Goal: Information Seeking & Learning: Learn about a topic

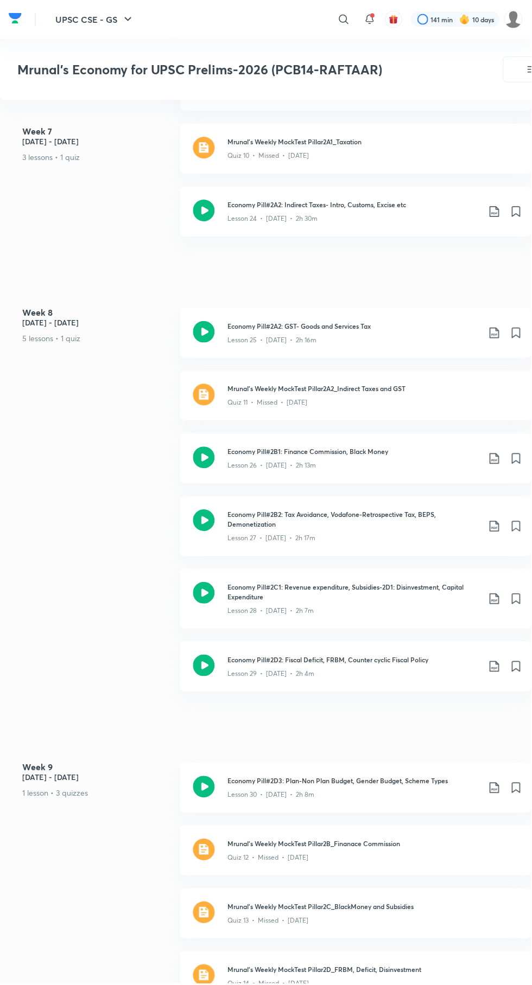
click at [349, 17] on icon at bounding box center [343, 19] width 13 height 13
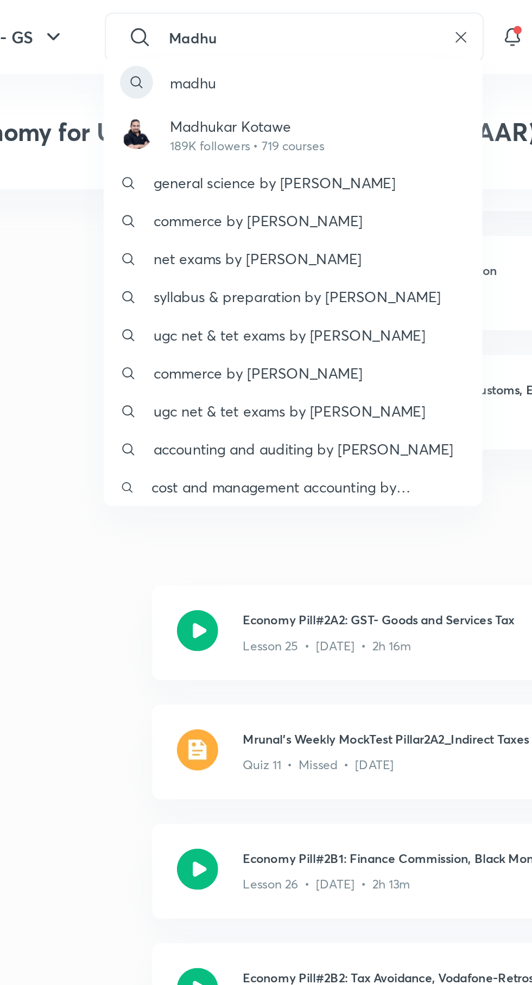
type input "Madhu"
click at [225, 73] on p "189K followers • 719 courses" at bounding box center [229, 77] width 81 height 10
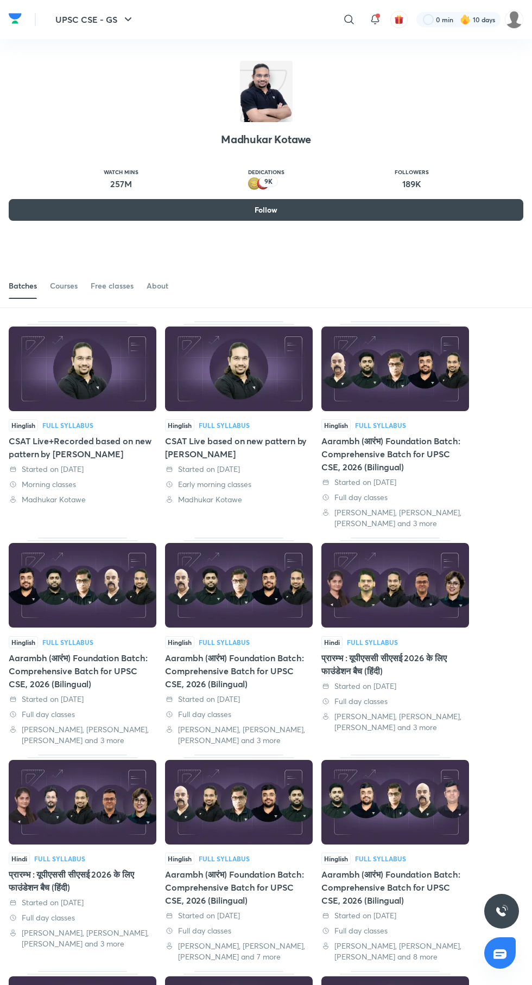
click at [59, 291] on div "Courses" at bounding box center [64, 285] width 28 height 11
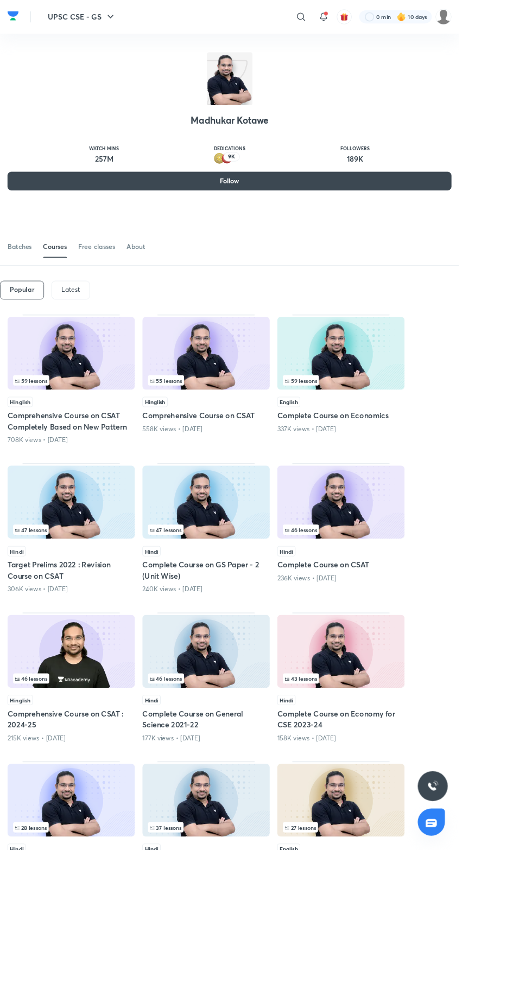
click at [85, 364] on div at bounding box center [82, 364] width 113 height 1
click at [81, 337] on p "Latest" at bounding box center [82, 335] width 22 height 9
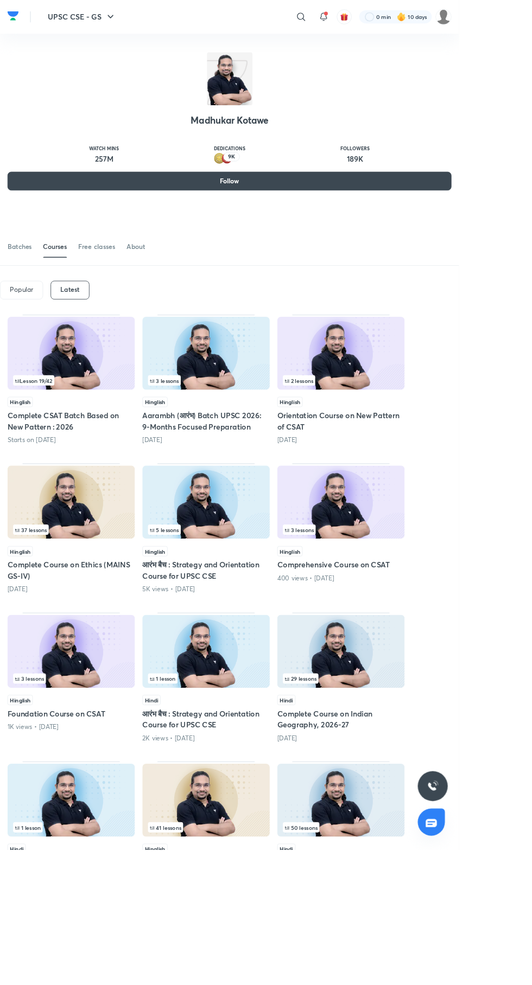
click at [87, 402] on img at bounding box center [83, 409] width 148 height 85
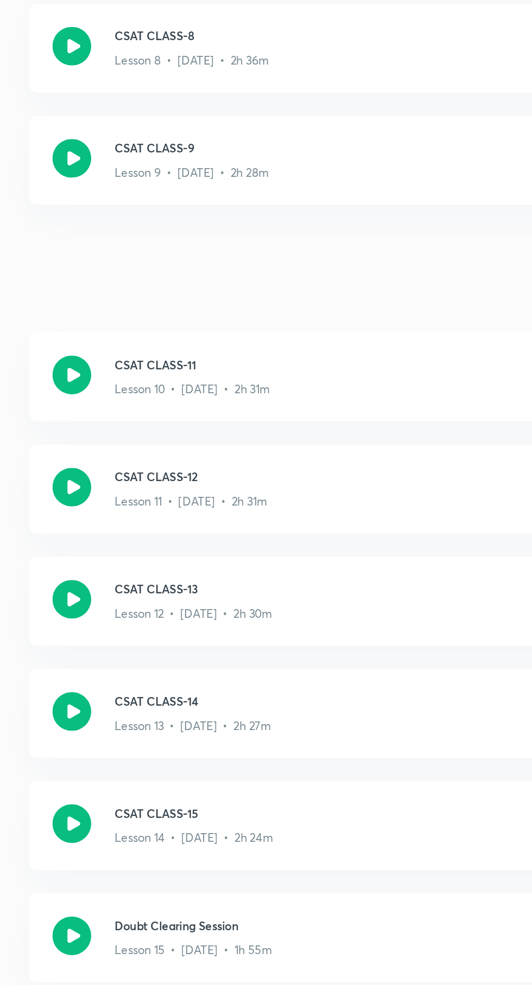
scroll to position [813, 0]
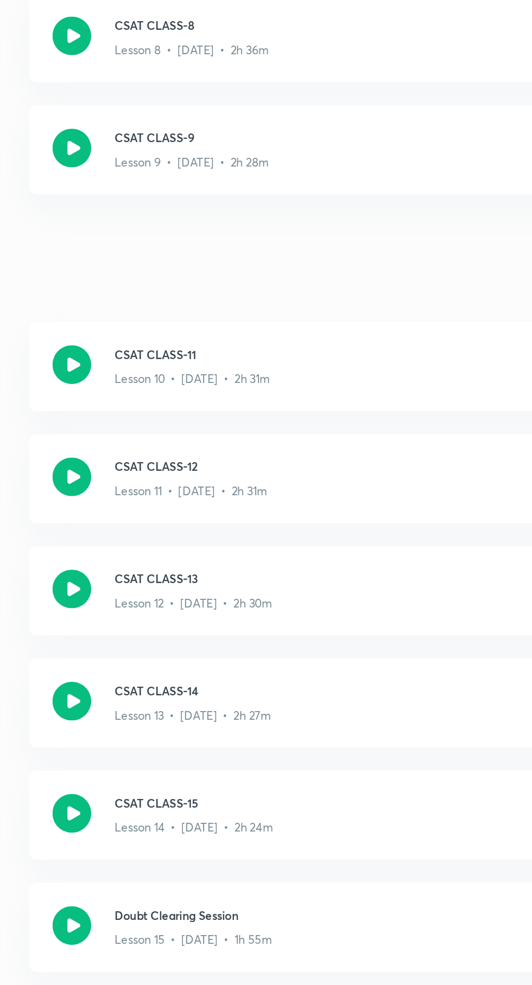
click at [203, 589] on icon at bounding box center [204, 588] width 22 height 22
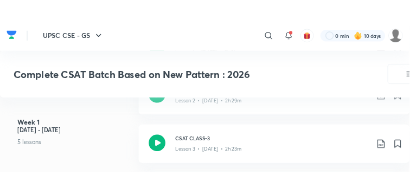
scroll to position [683, 0]
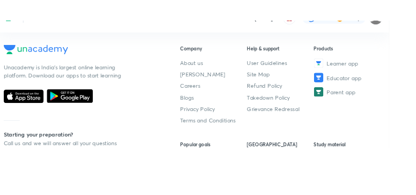
scroll to position [602, 0]
